Goal: Task Accomplishment & Management: Use online tool/utility

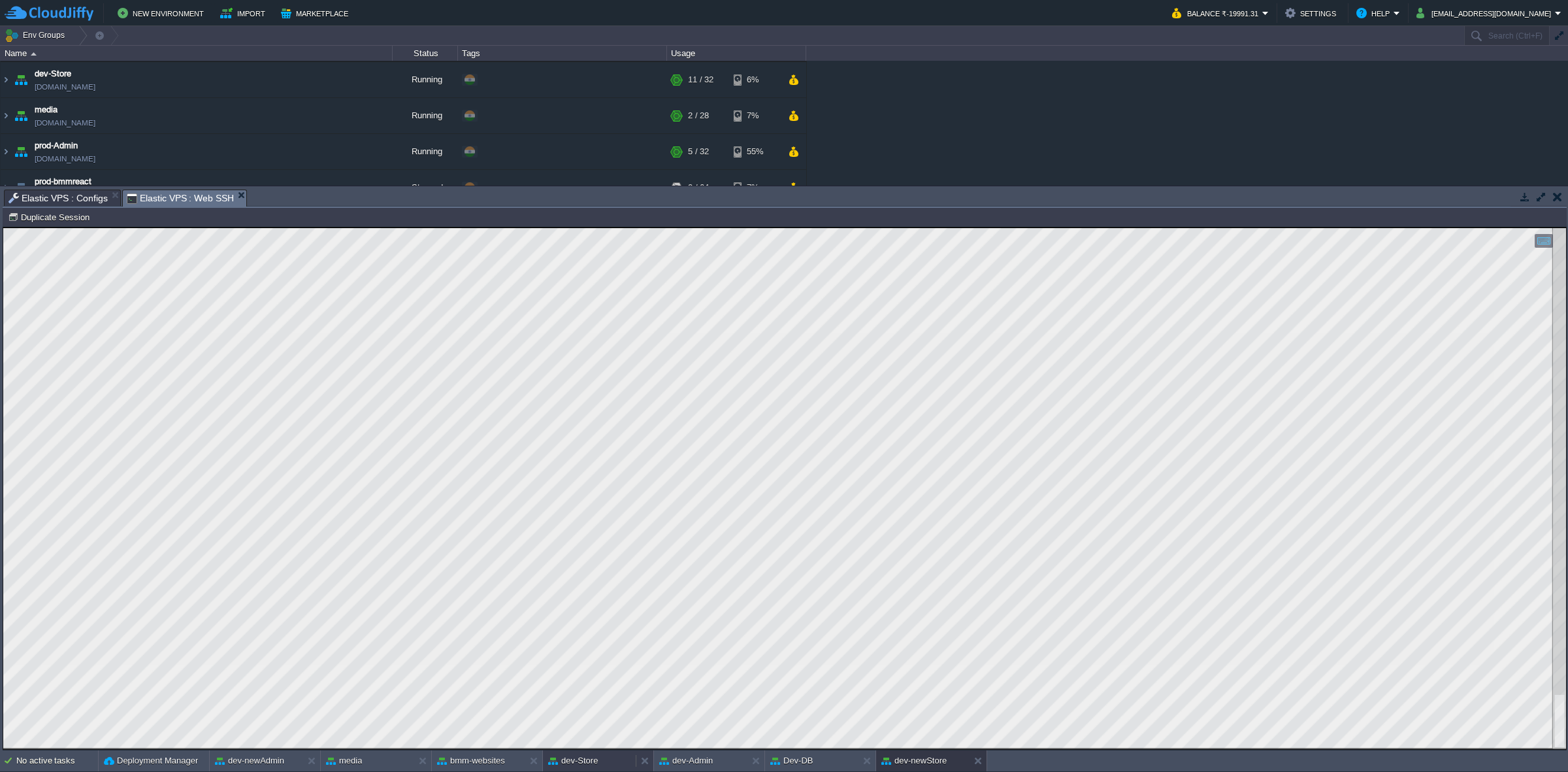
click at [585, 750] on div "dev-Store" at bounding box center [589, 760] width 93 height 21
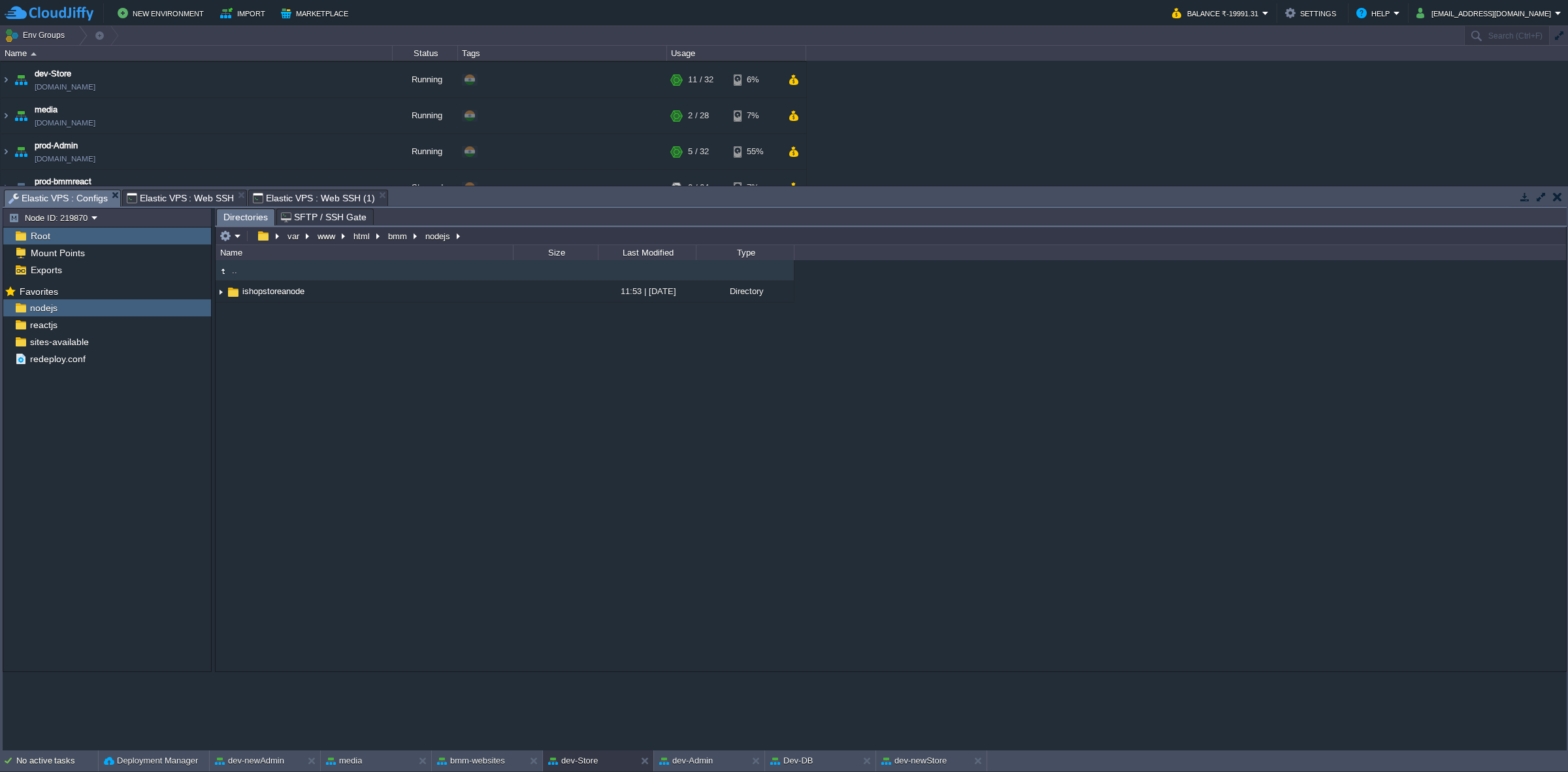
click at [82, 196] on span "Elastic VPS : Configs" at bounding box center [58, 198] width 99 height 16
click at [59, 323] on div "reactjs" at bounding box center [106, 325] width 208 height 17
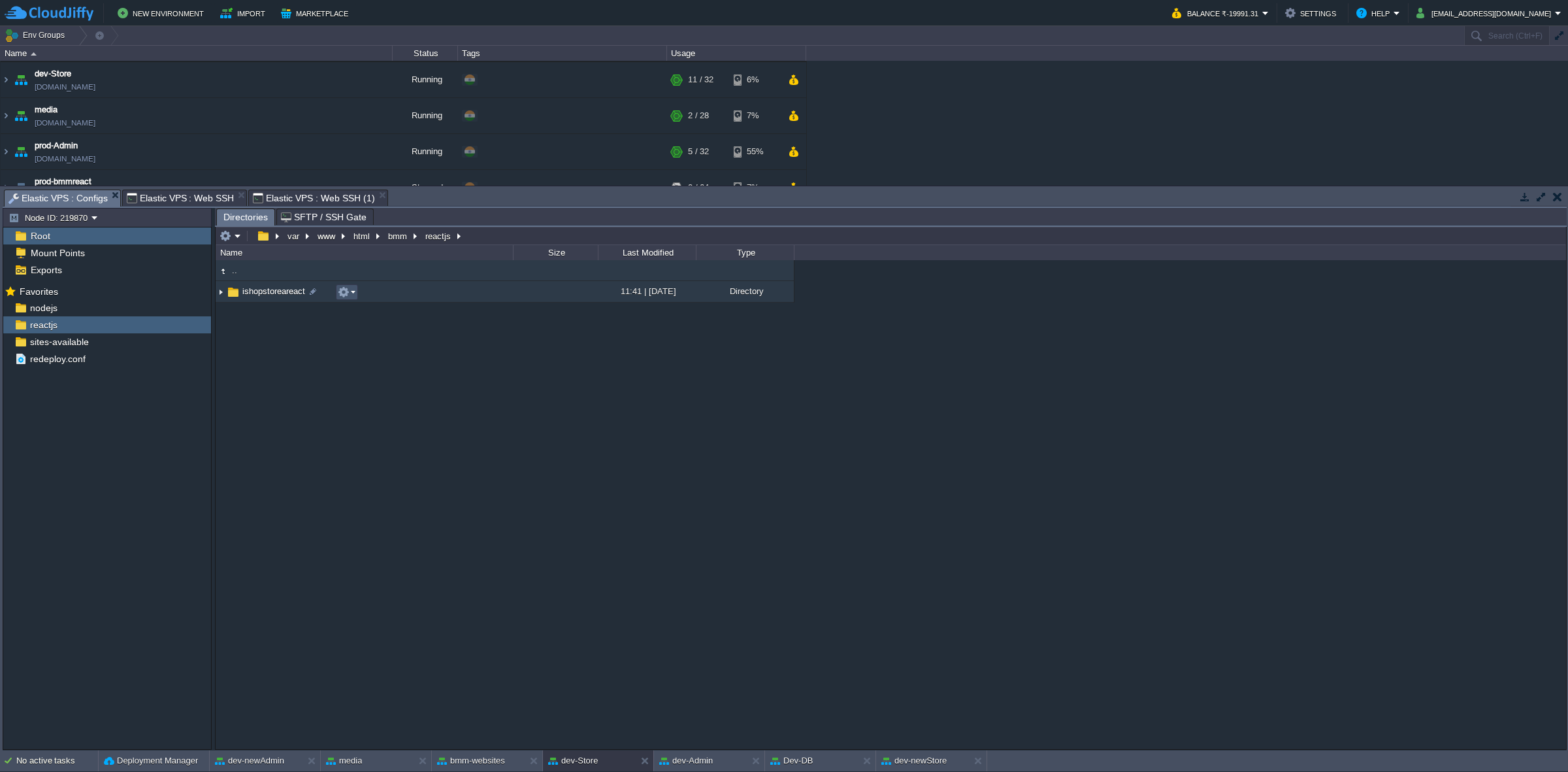
click at [348, 297] on button "button" at bounding box center [344, 292] width 12 height 12
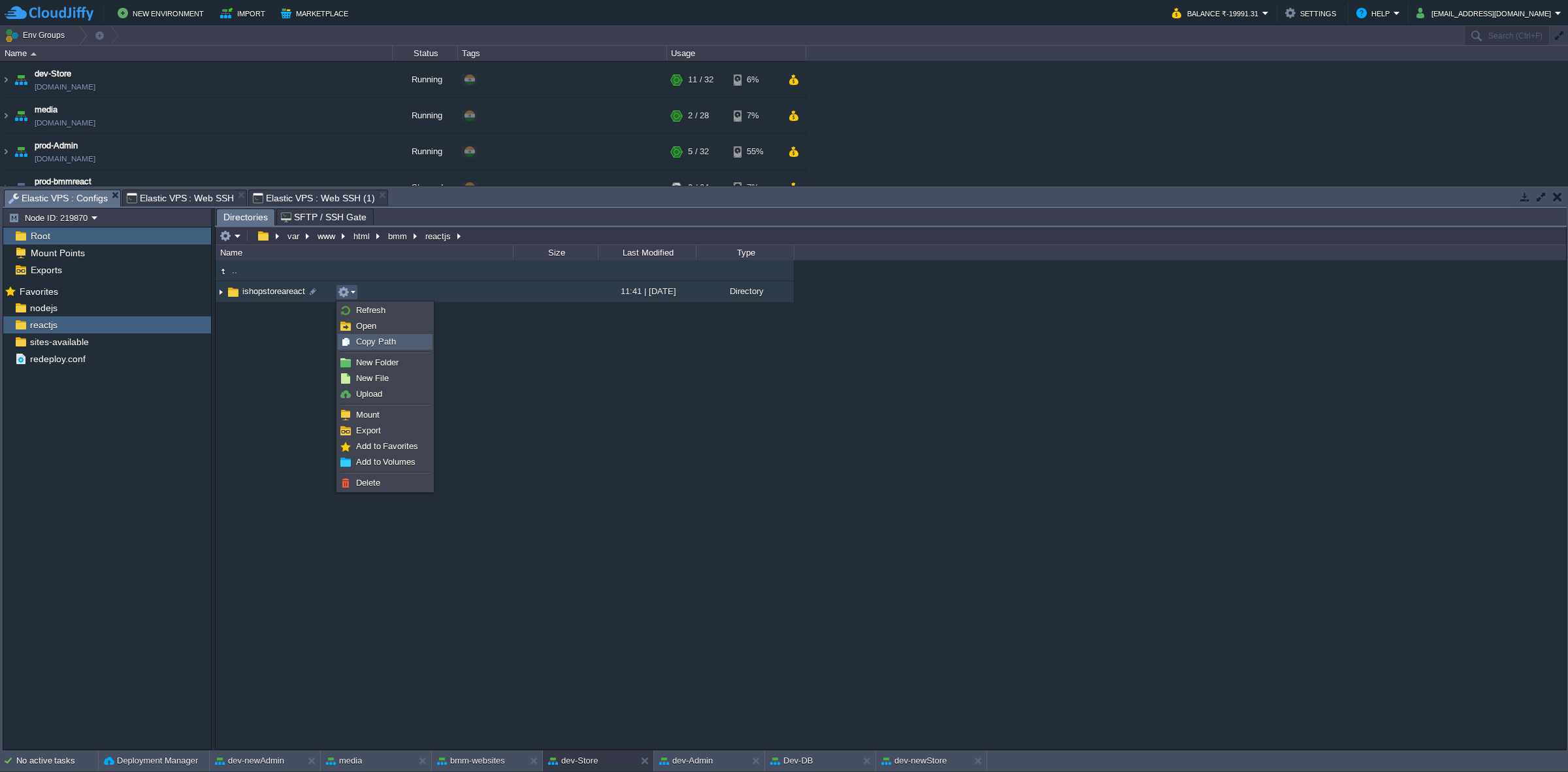
click at [363, 336] on span "Copy Path" at bounding box center [376, 341] width 40 height 10
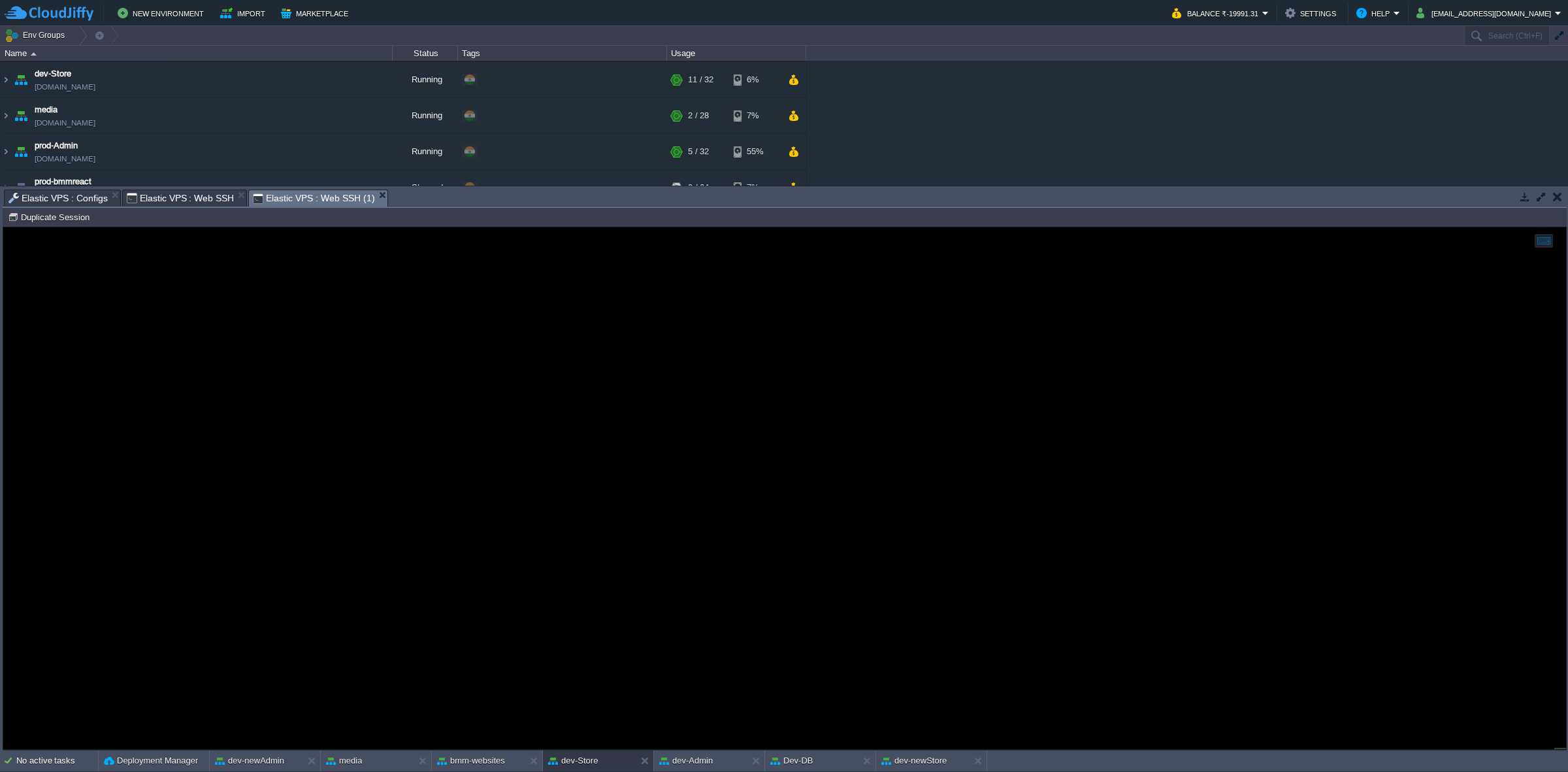
click at [302, 196] on span "Elastic VPS : Web SSH (1)" at bounding box center [313, 198] width 121 height 16
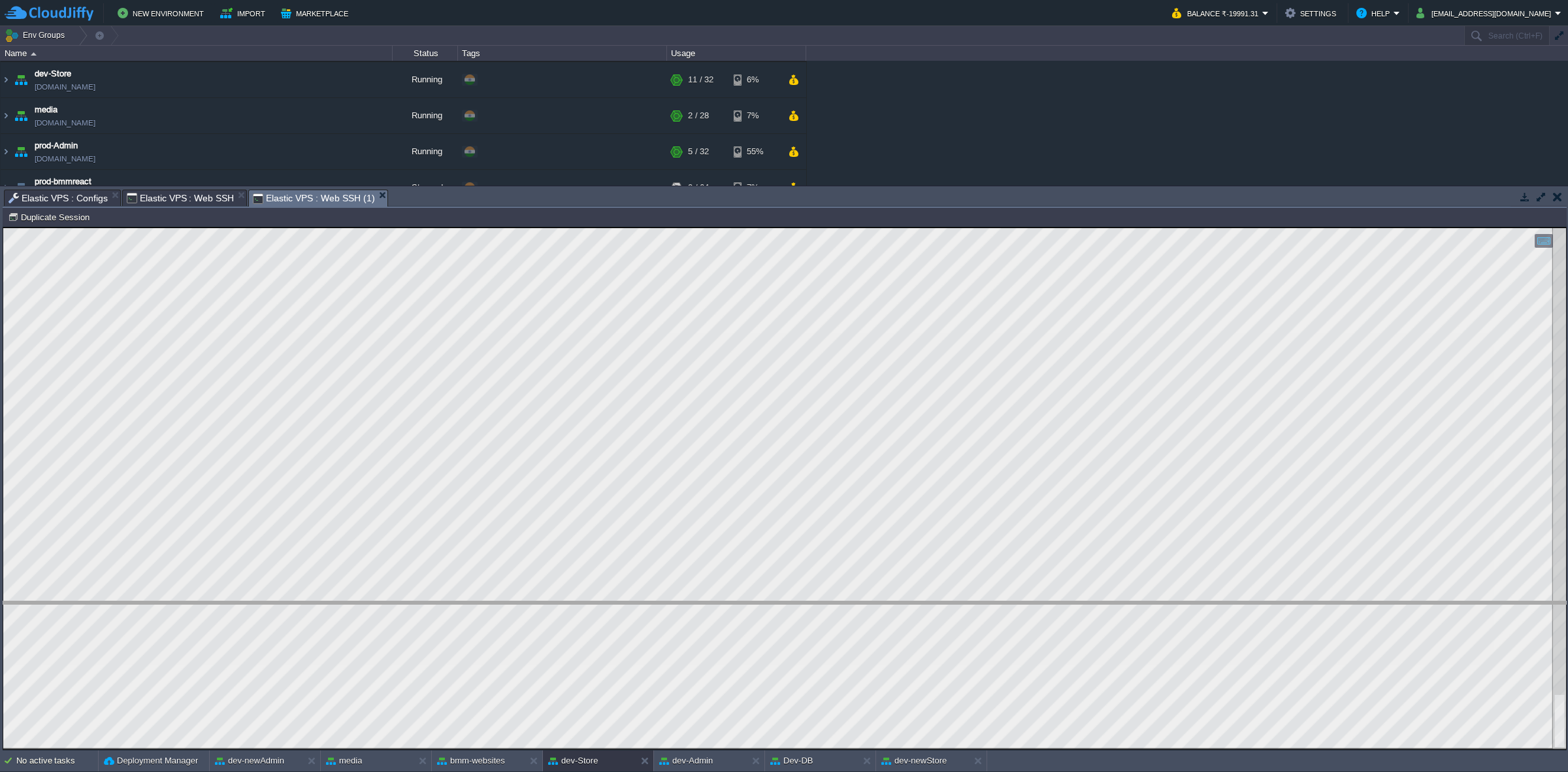
drag, startPoint x: 441, startPoint y: 201, endPoint x: 461, endPoint y: 613, distance: 412.5
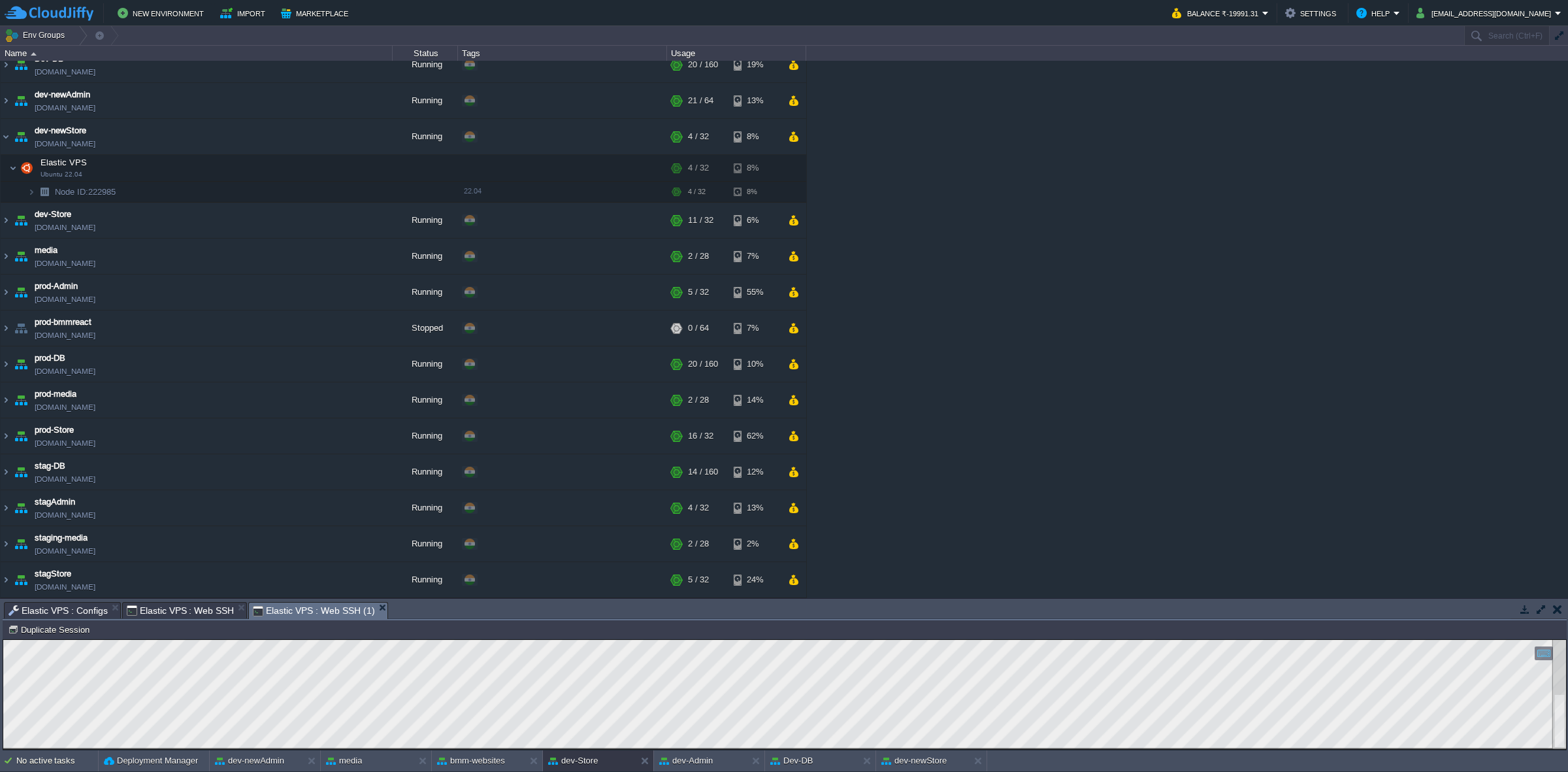
scroll to position [88, 0]
click at [481, 762] on button "bmm-websites" at bounding box center [471, 761] width 68 height 13
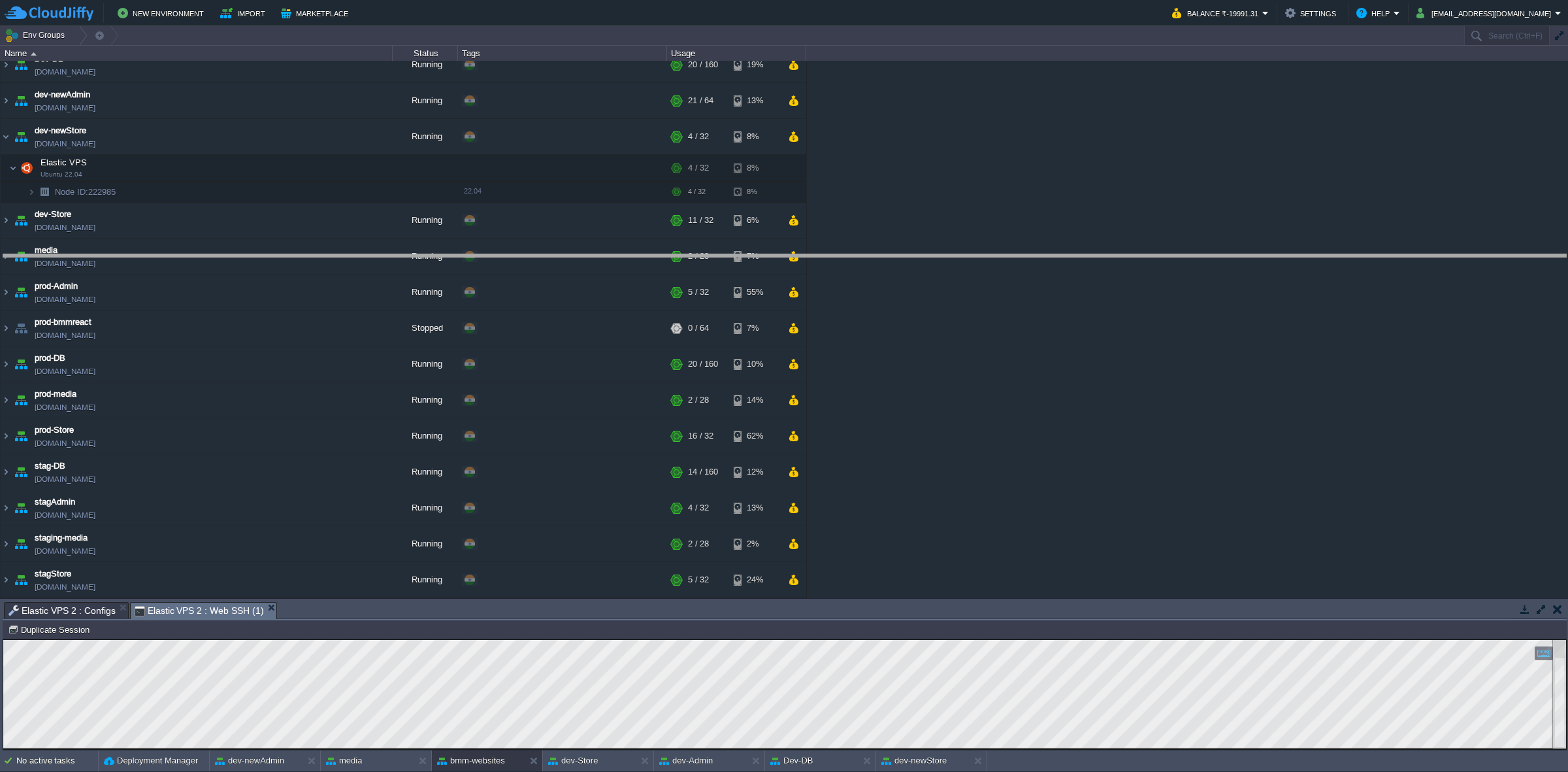
drag, startPoint x: 491, startPoint y: 607, endPoint x: 528, endPoint y: 212, distance: 396.7
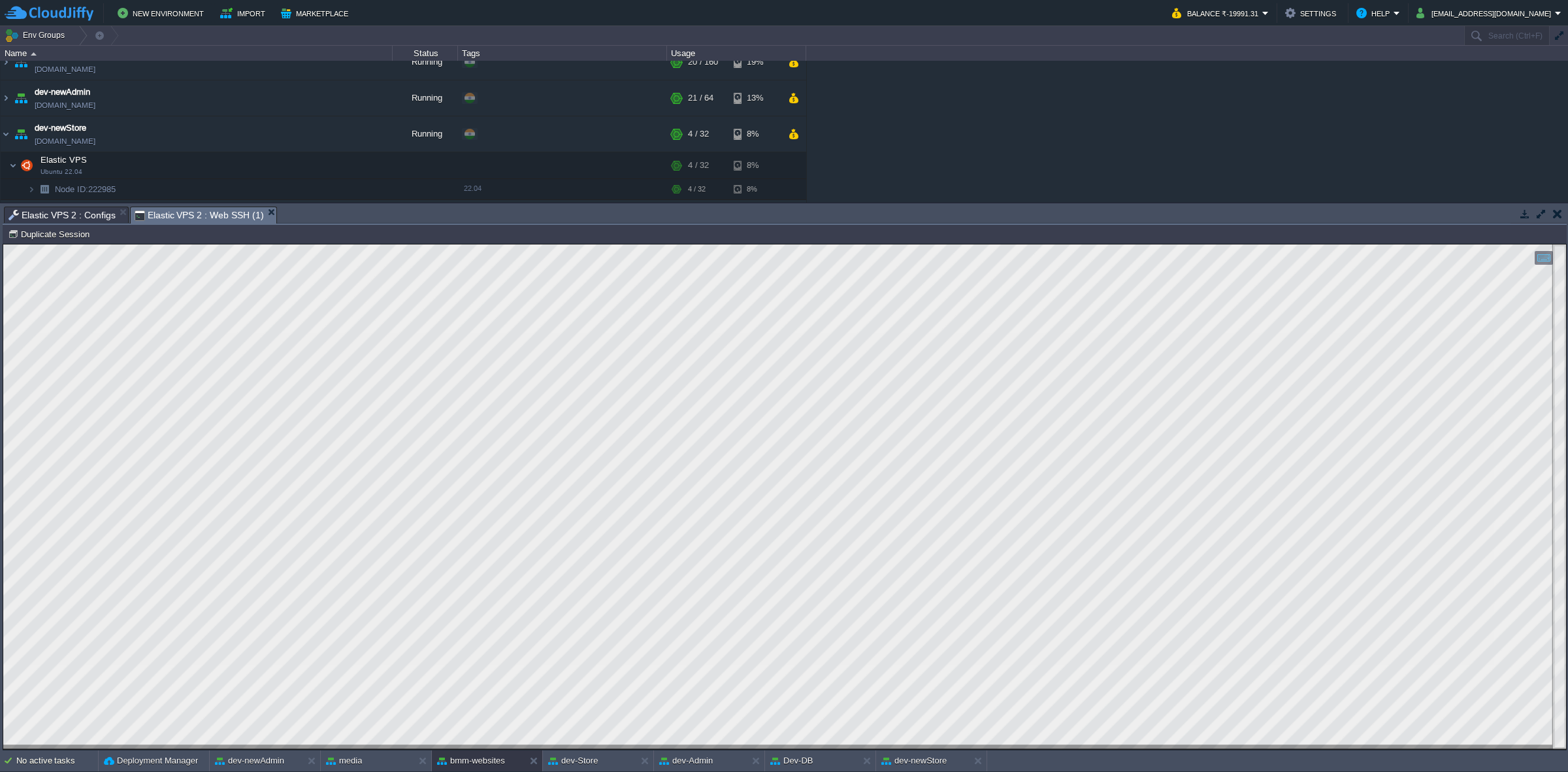
click at [85, 214] on span "Elastic VPS 2 : Configs" at bounding box center [62, 214] width 107 height 15
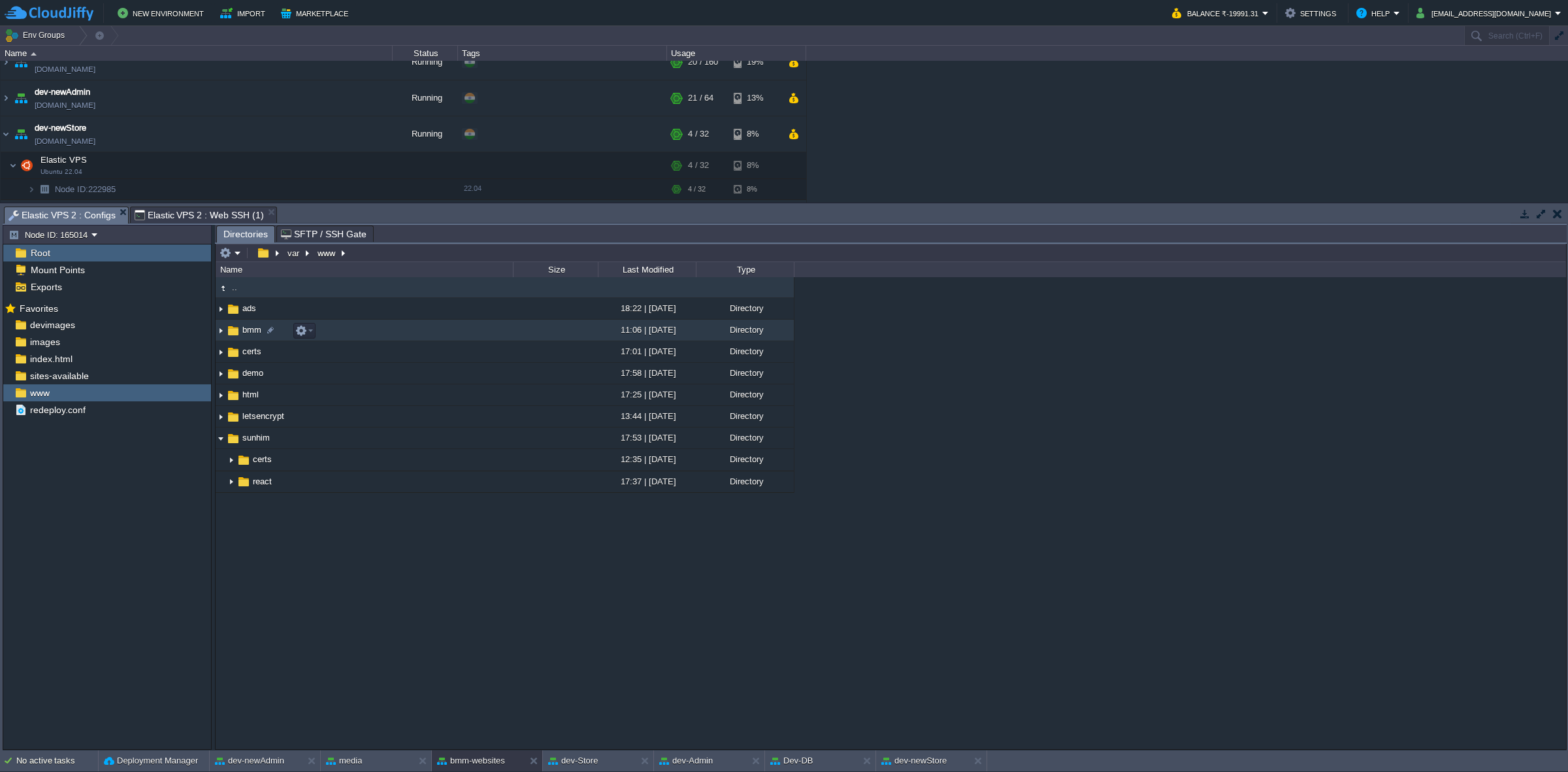
click at [217, 328] on img at bounding box center [221, 331] width 10 height 21
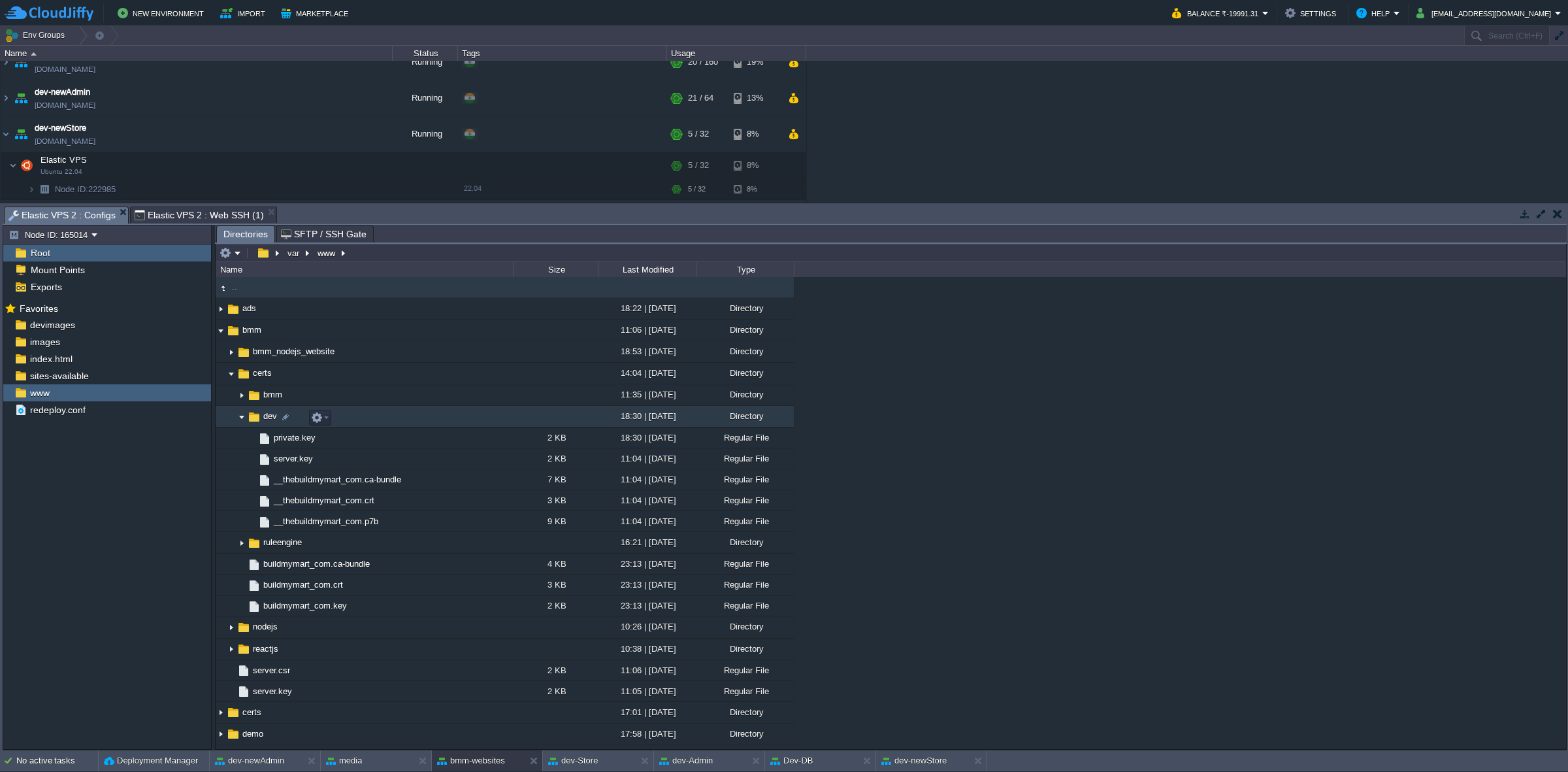
click at [242, 417] on img at bounding box center [242, 416] width 10 height 21
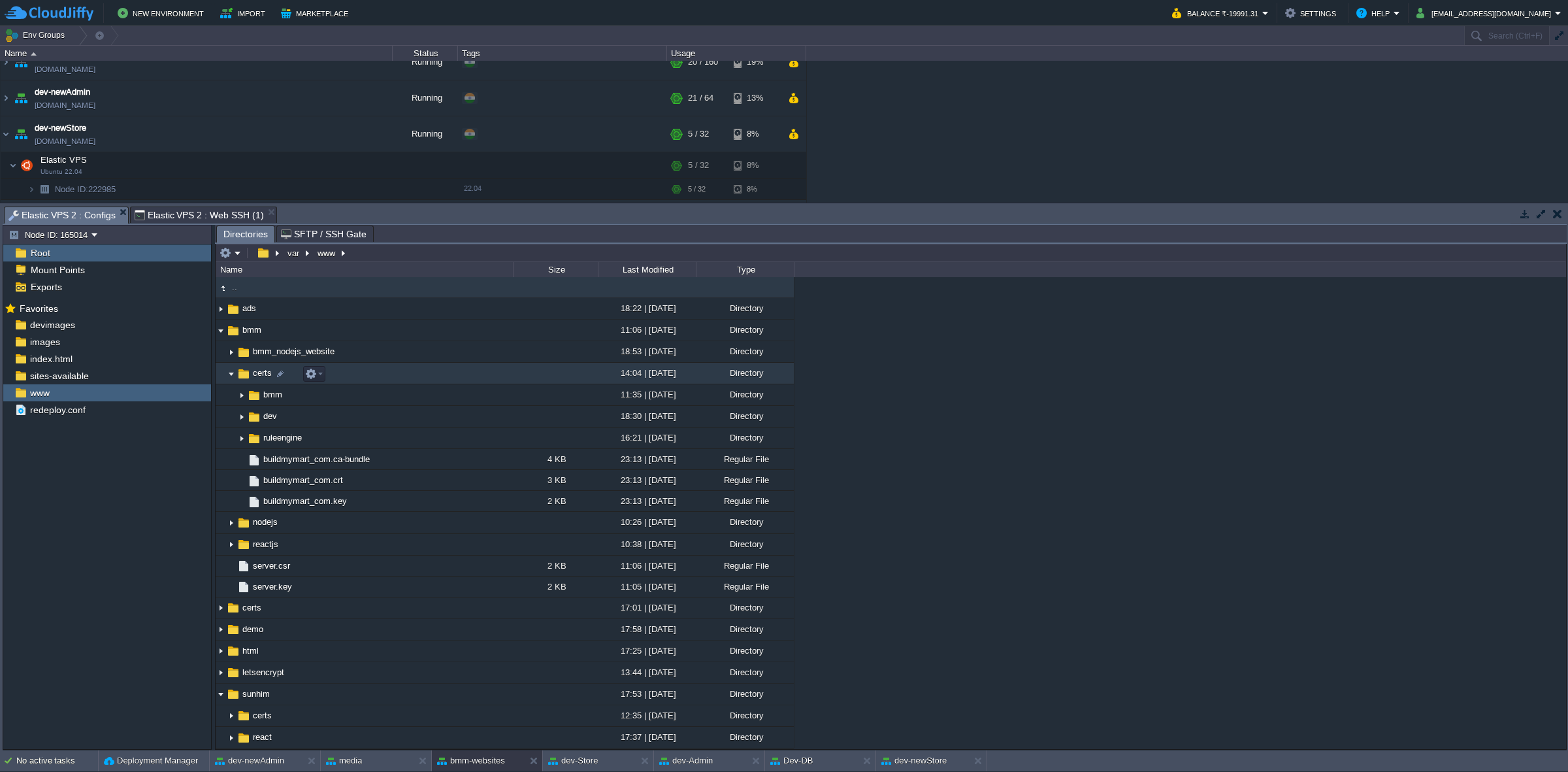
click at [231, 375] on img at bounding box center [231, 374] width 10 height 21
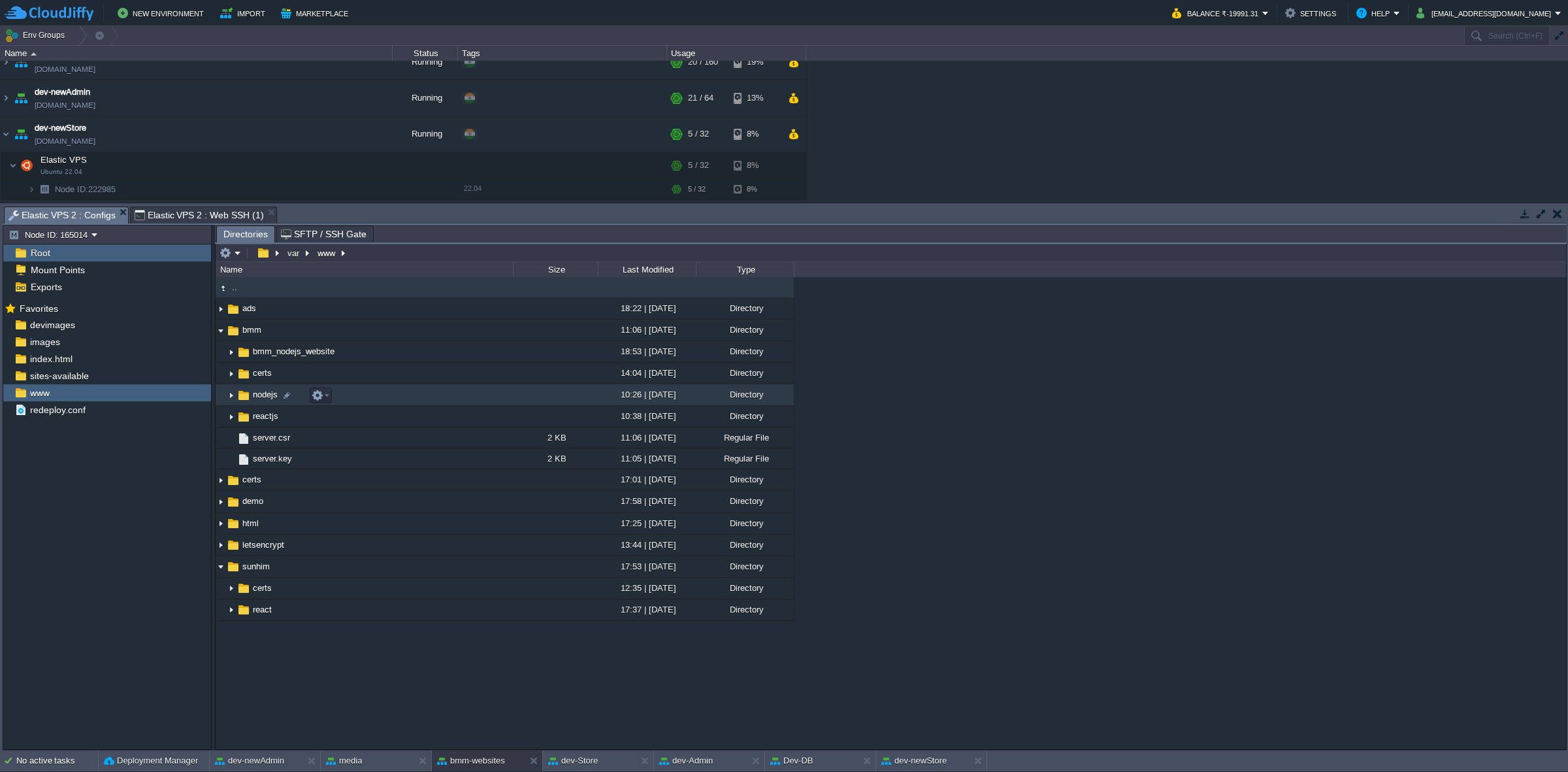
click at [231, 400] on img at bounding box center [231, 395] width 10 height 21
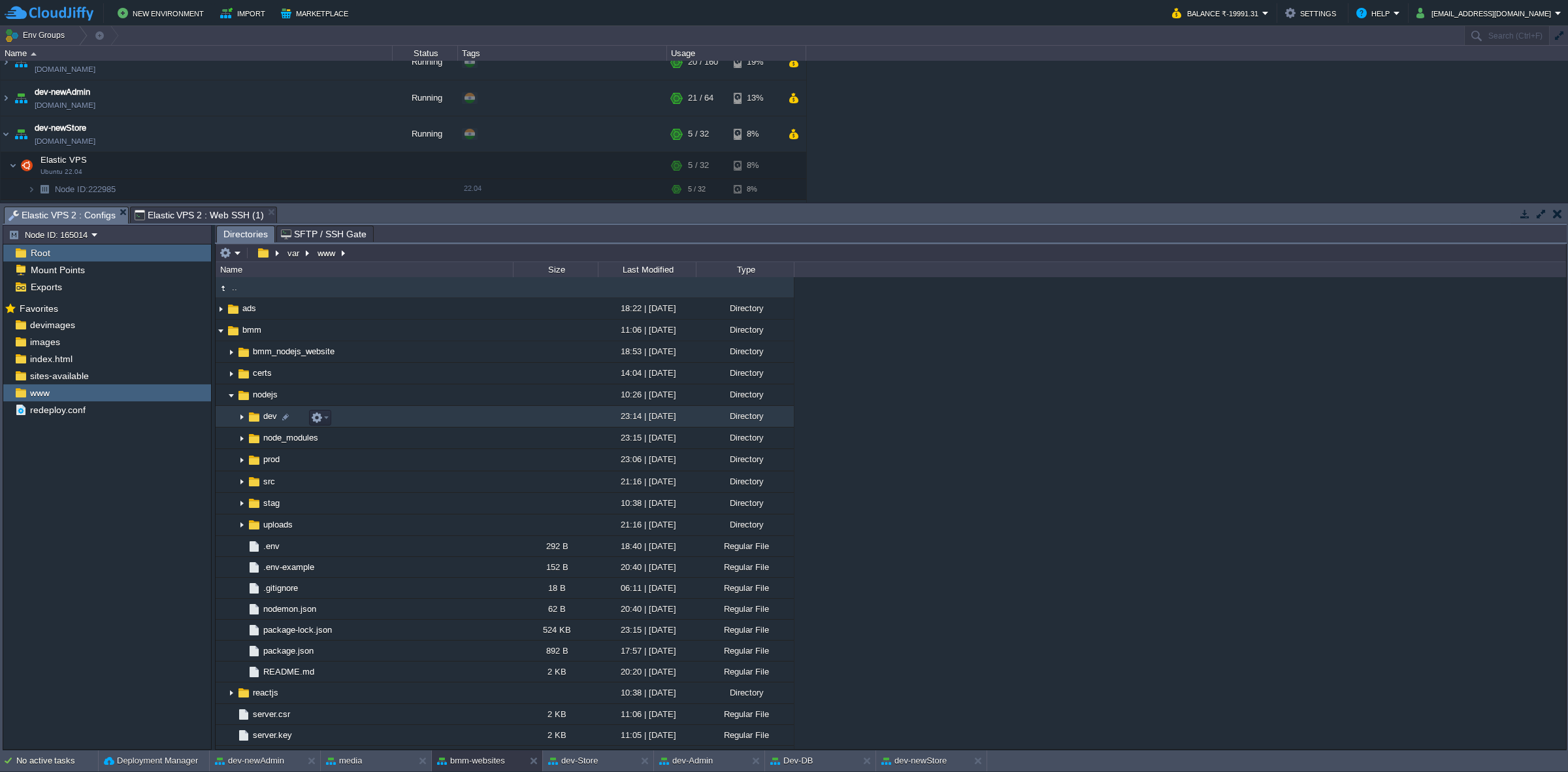
click at [240, 417] on img at bounding box center [242, 416] width 10 height 21
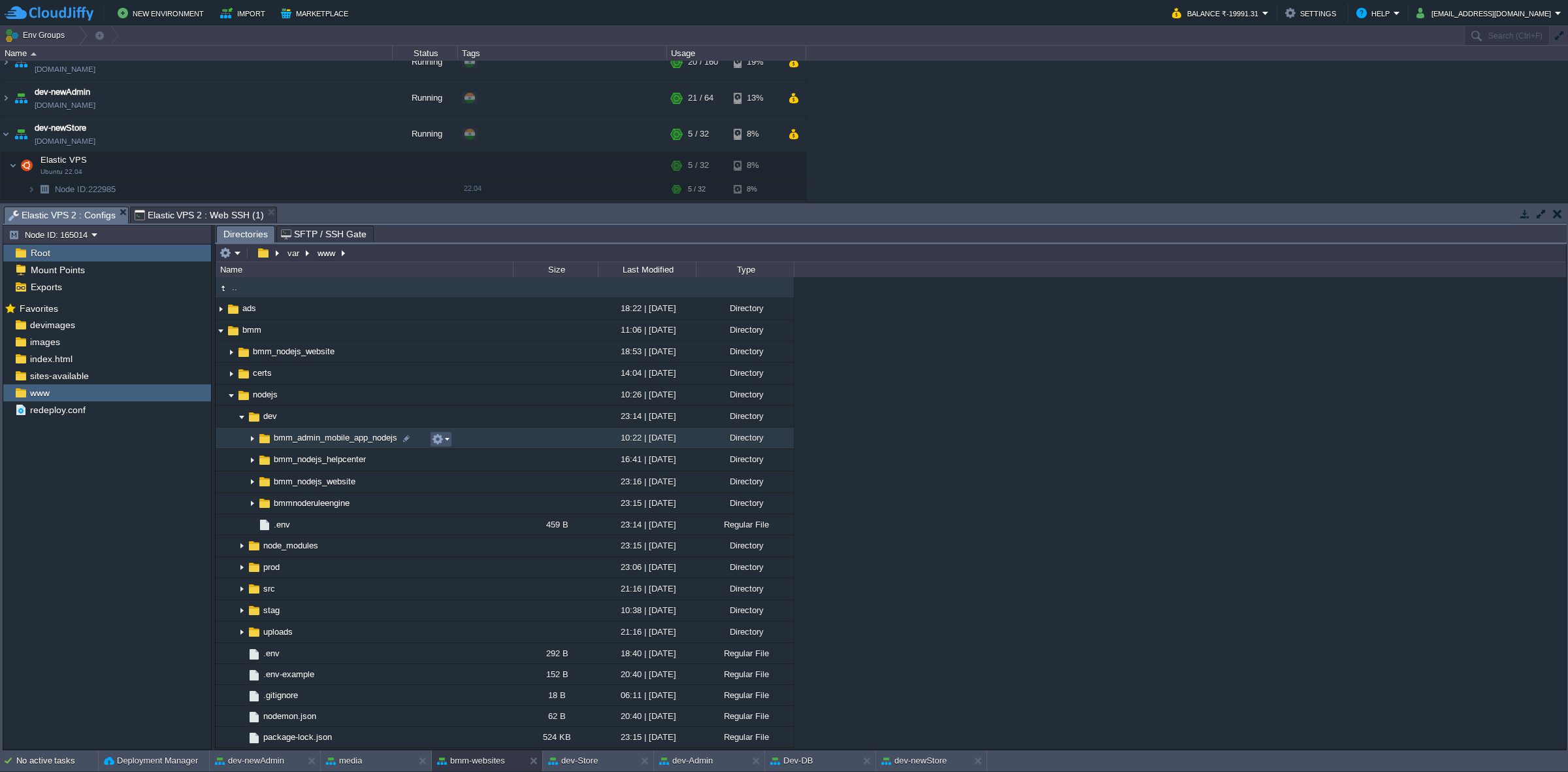
click at [439, 439] on button "button" at bounding box center [438, 439] width 12 height 12
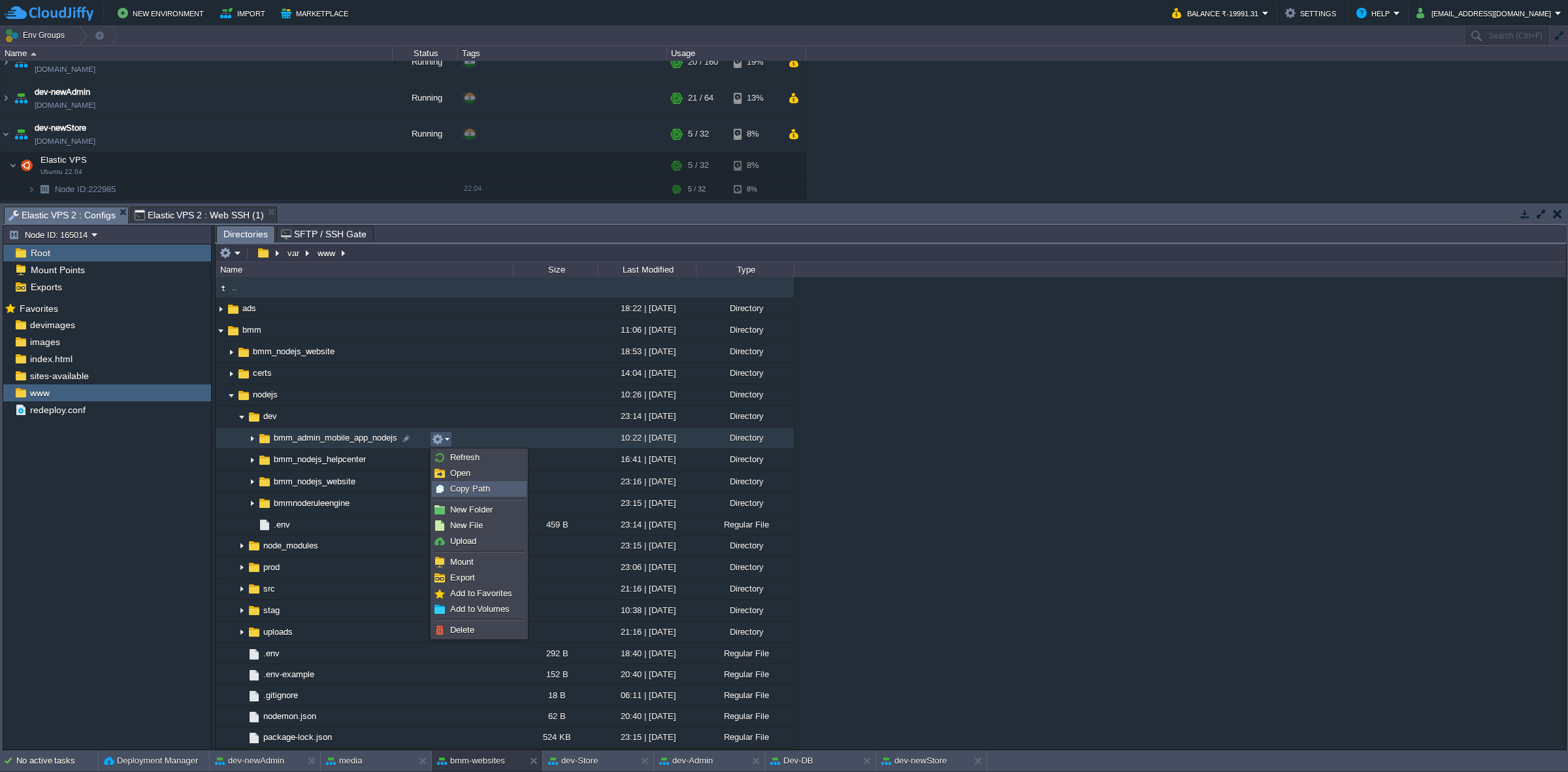
click at [477, 491] on span "Copy Path" at bounding box center [470, 488] width 40 height 10
type textarea "/var/www/bmm/nodejs/dev/bmm_admin_mobile_app_nodejs"
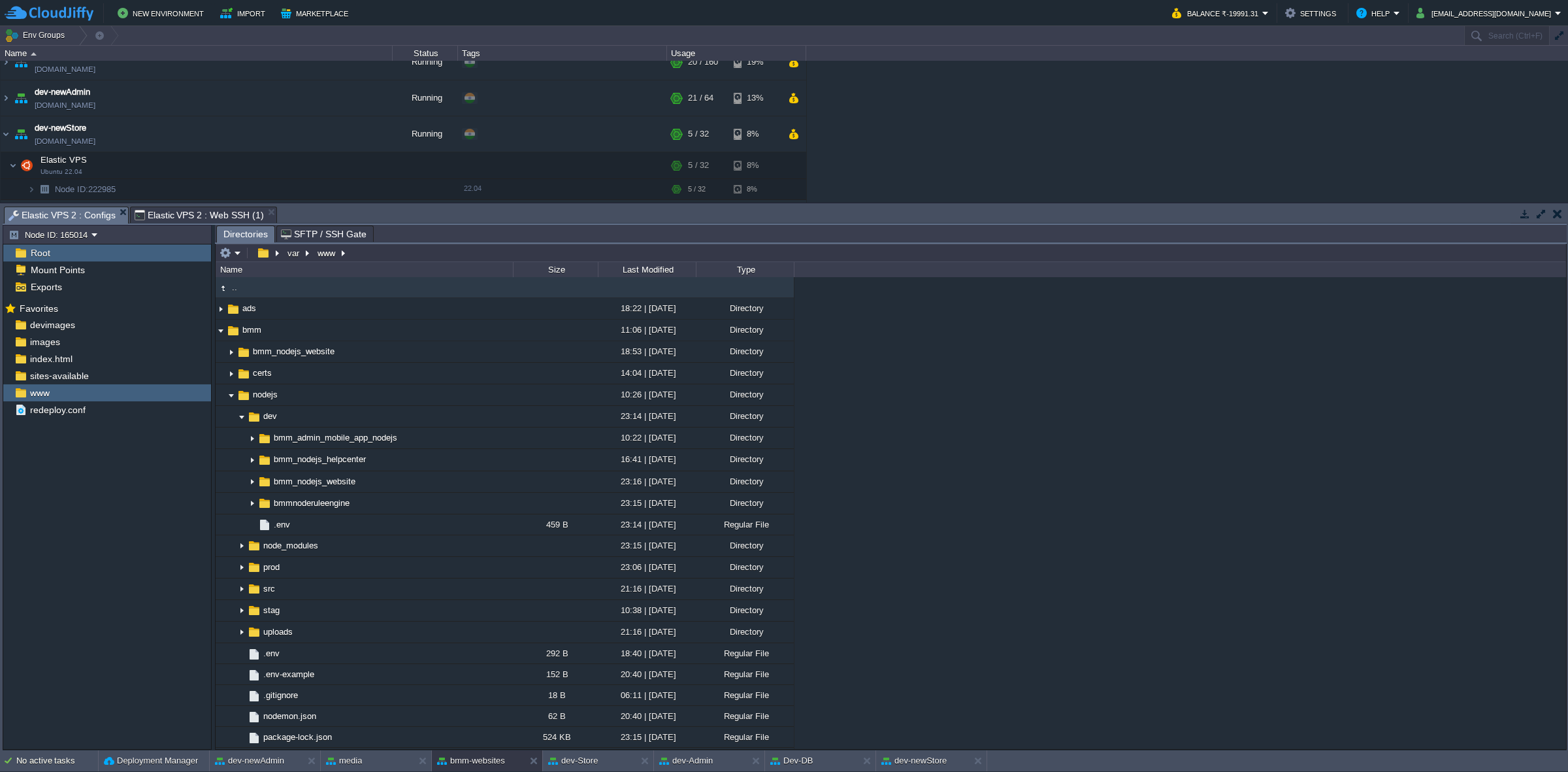
click at [192, 216] on span "Elastic VPS 2 : Web SSH (1)" at bounding box center [199, 214] width 129 height 15
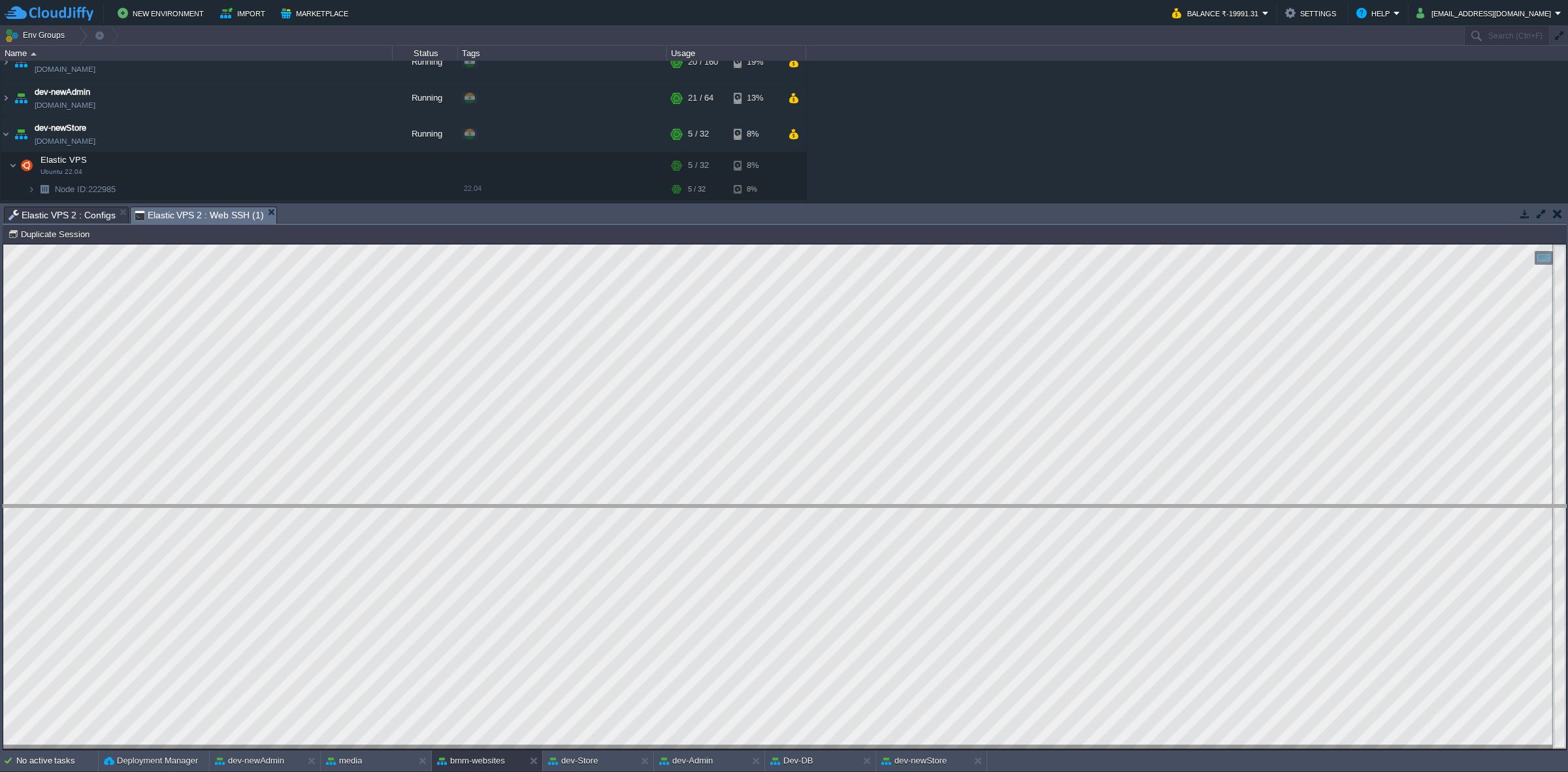
drag, startPoint x: 668, startPoint y: 216, endPoint x: 641, endPoint y: 514, distance: 299.2
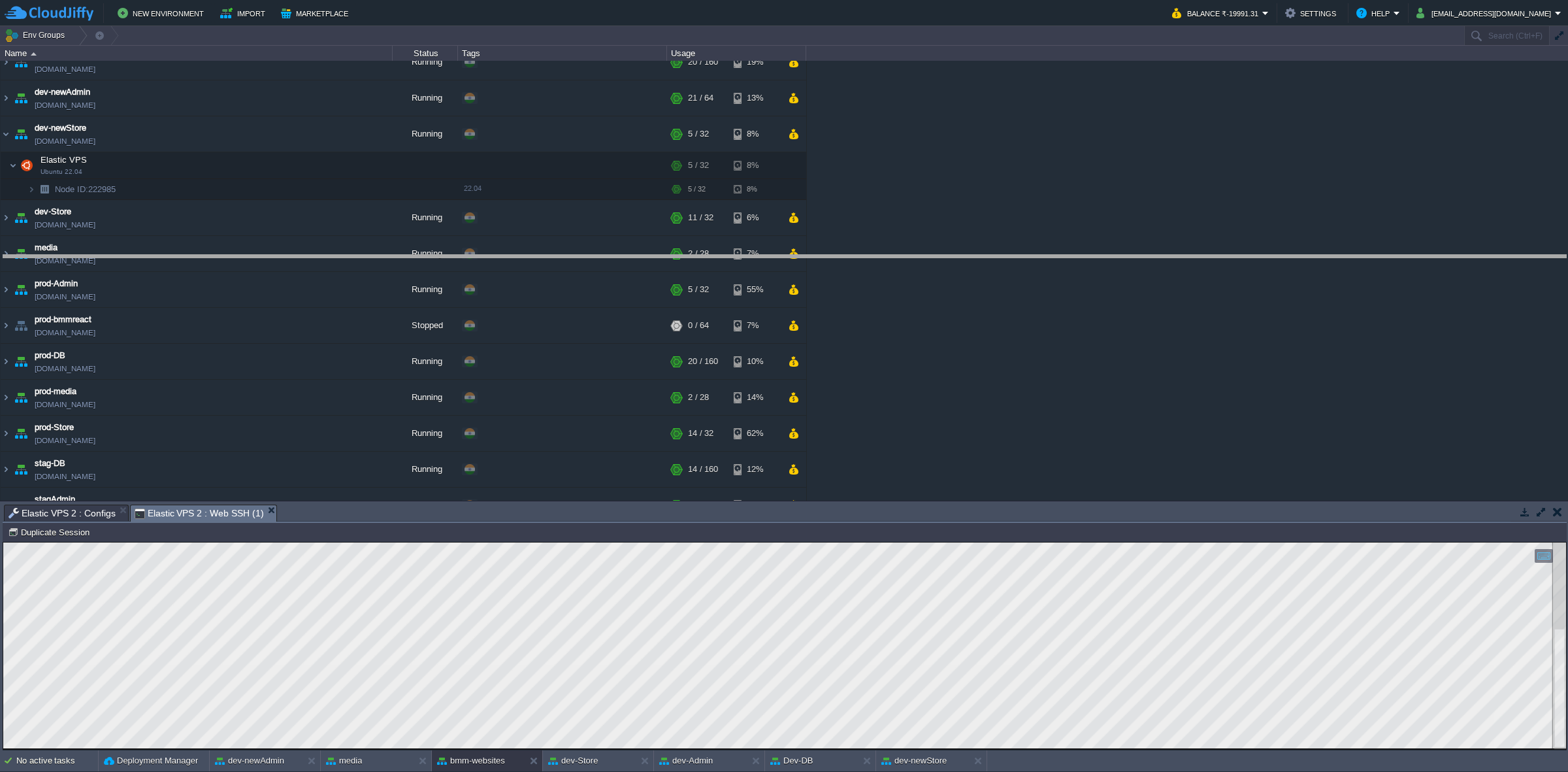
drag, startPoint x: 459, startPoint y: 515, endPoint x: 487, endPoint y: 265, distance: 251.6
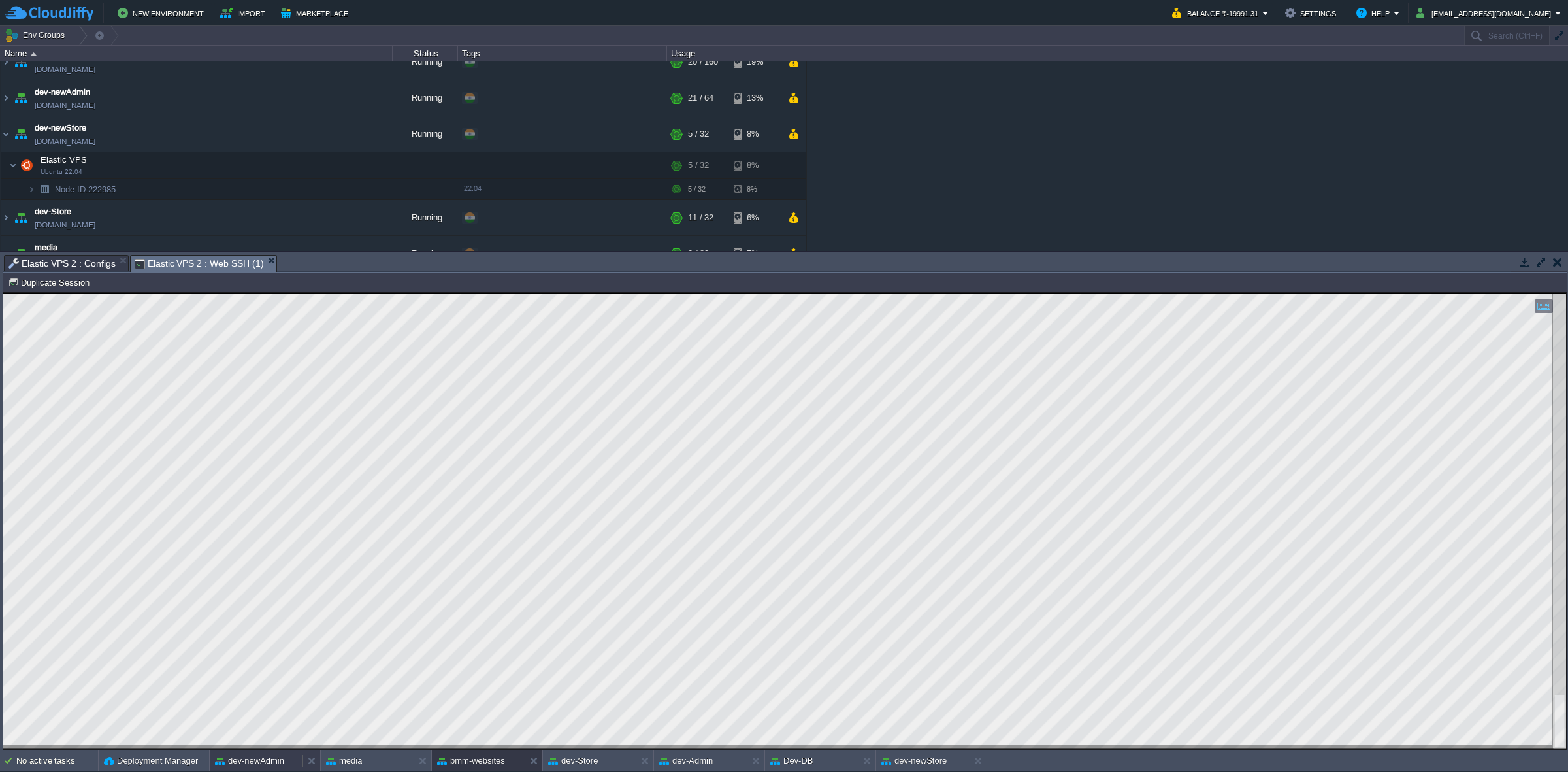
click at [260, 767] on button "dev-newAdmin" at bounding box center [250, 761] width 69 height 13
click at [408, 748] on div at bounding box center [784, 520] width 1563 height 455
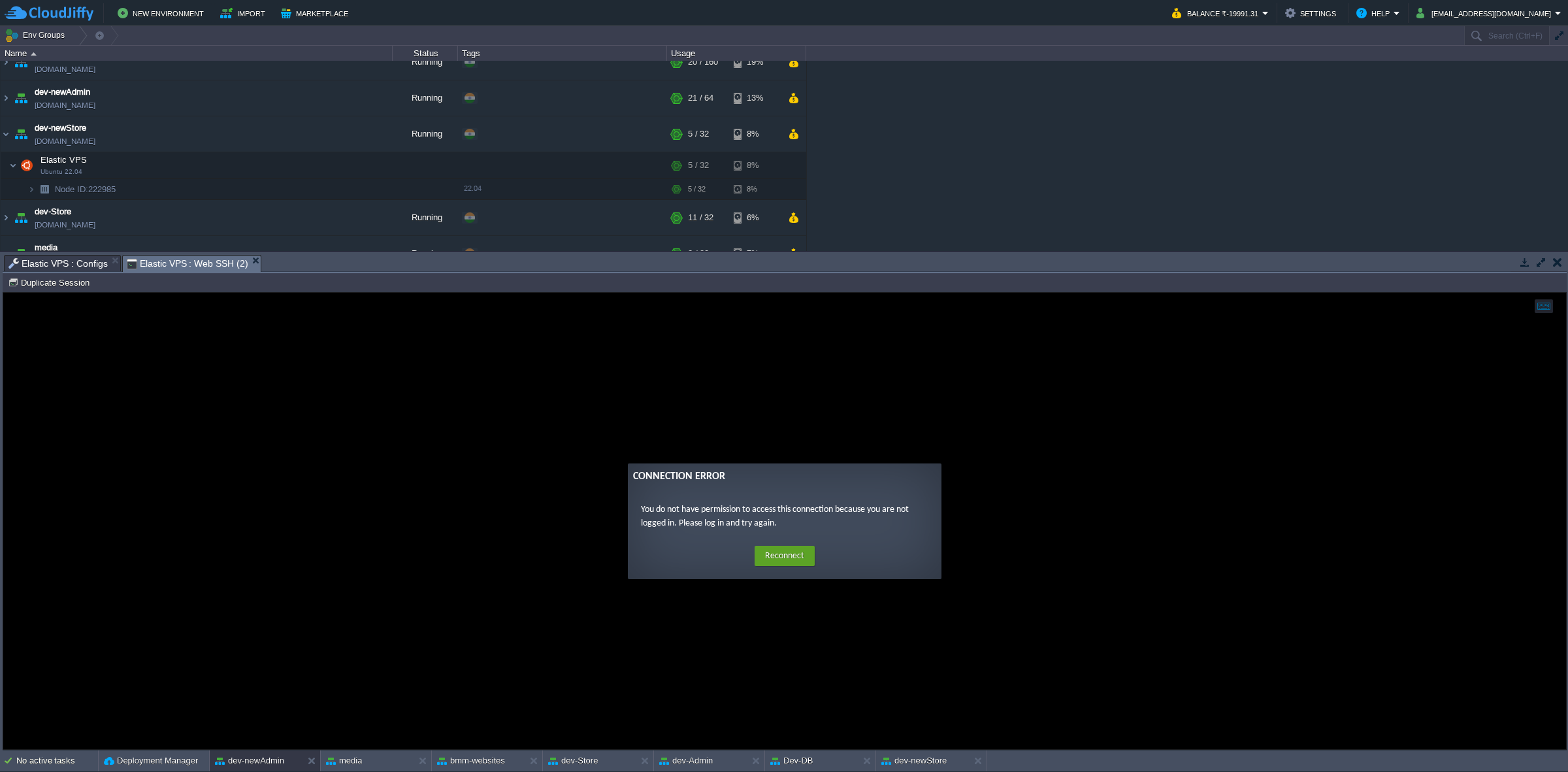
click at [441, 536] on ng-transclude "Connection Error You do not have permission to access this connection because y…" at bounding box center [784, 521] width 1563 height 115
drag, startPoint x: 916, startPoint y: 549, endPoint x: 896, endPoint y: 436, distance: 114.8
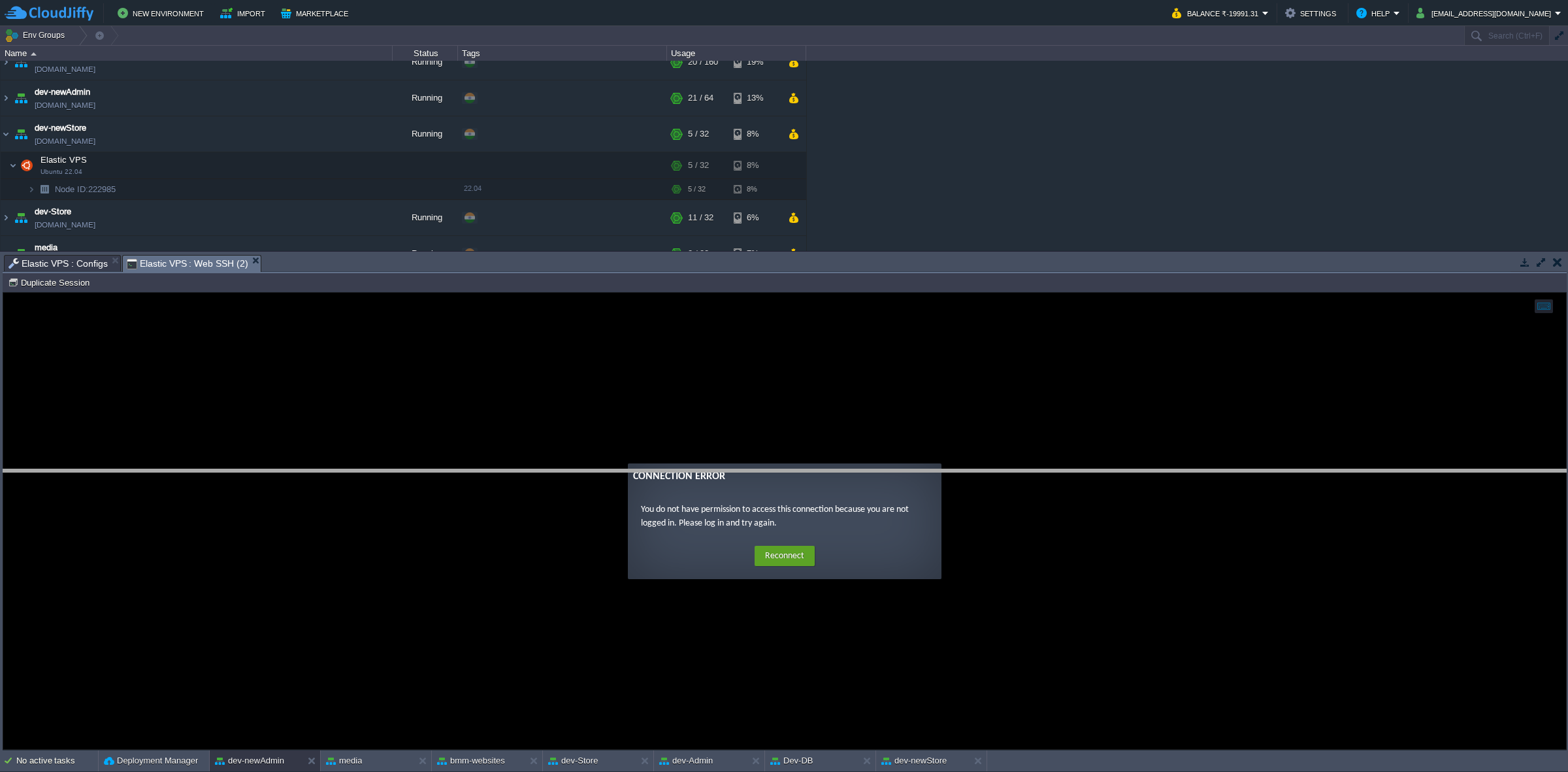
drag, startPoint x: 872, startPoint y: 267, endPoint x: 861, endPoint y: 483, distance: 216.3
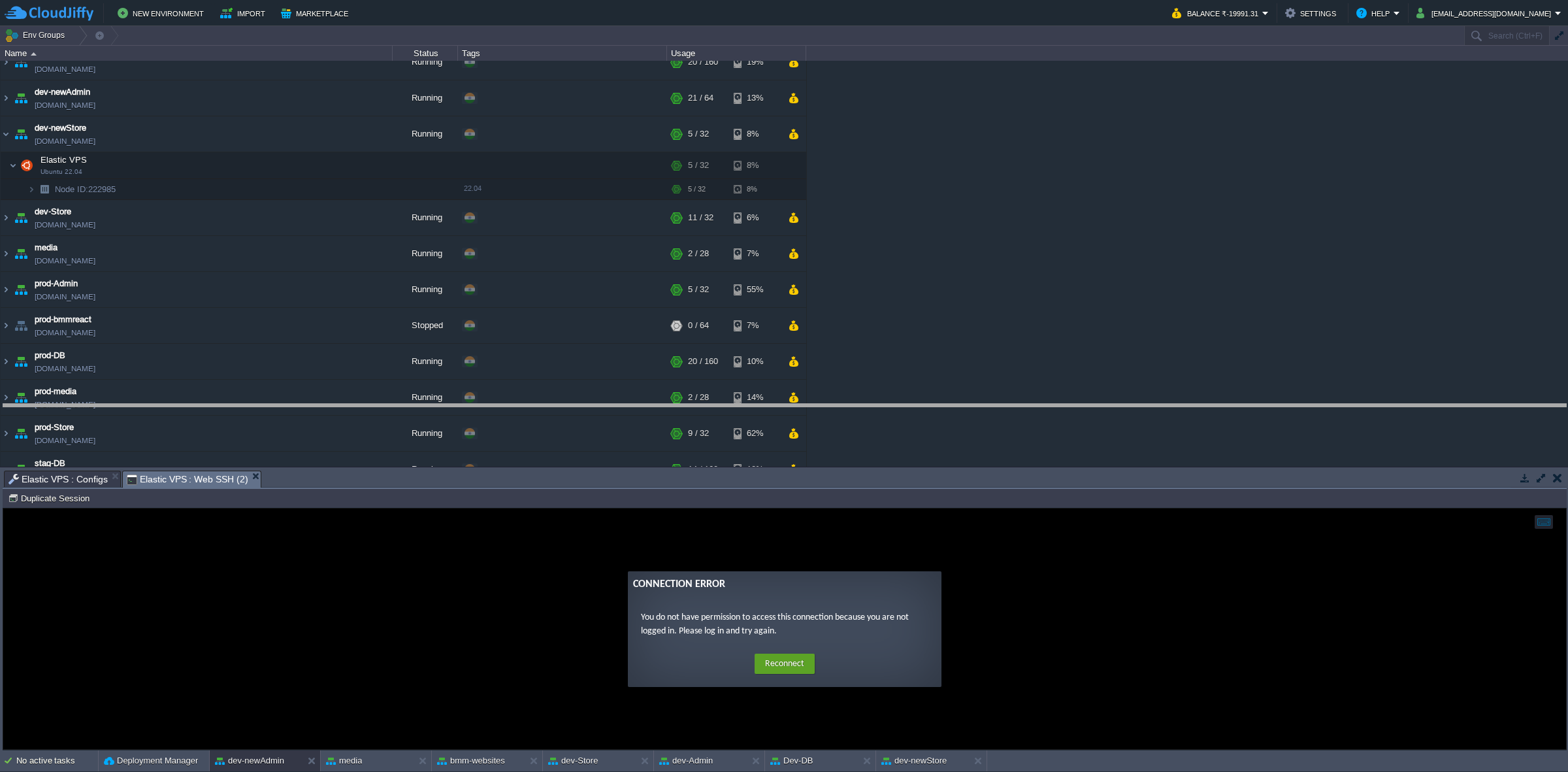
drag, startPoint x: 314, startPoint y: 480, endPoint x: 299, endPoint y: 408, distance: 73.5
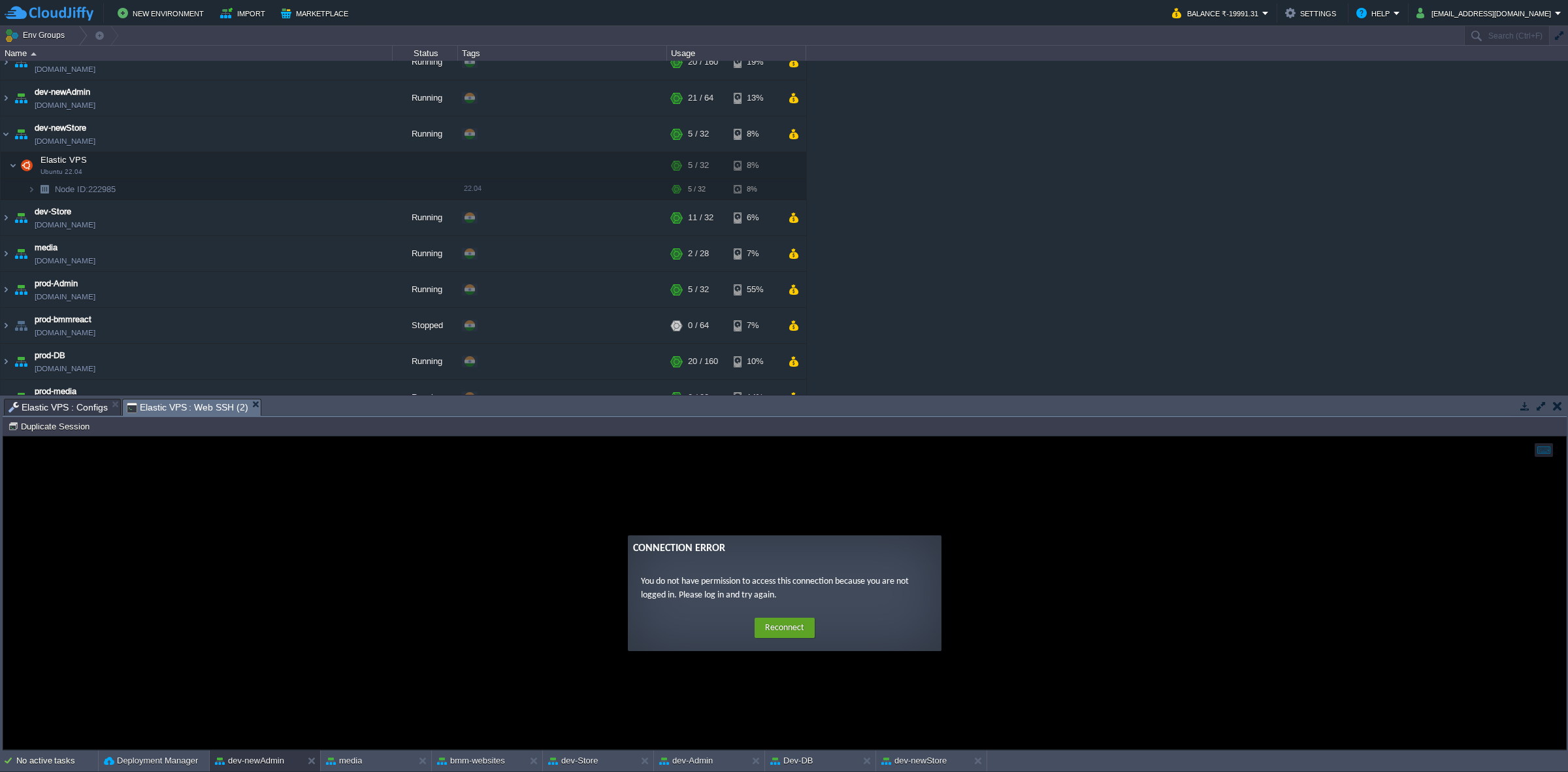
click at [189, 721] on guac-modal "Connection Error You do not have permission to access this connection because y…" at bounding box center [784, 593] width 1563 height 311
